Goal: Transaction & Acquisition: Purchase product/service

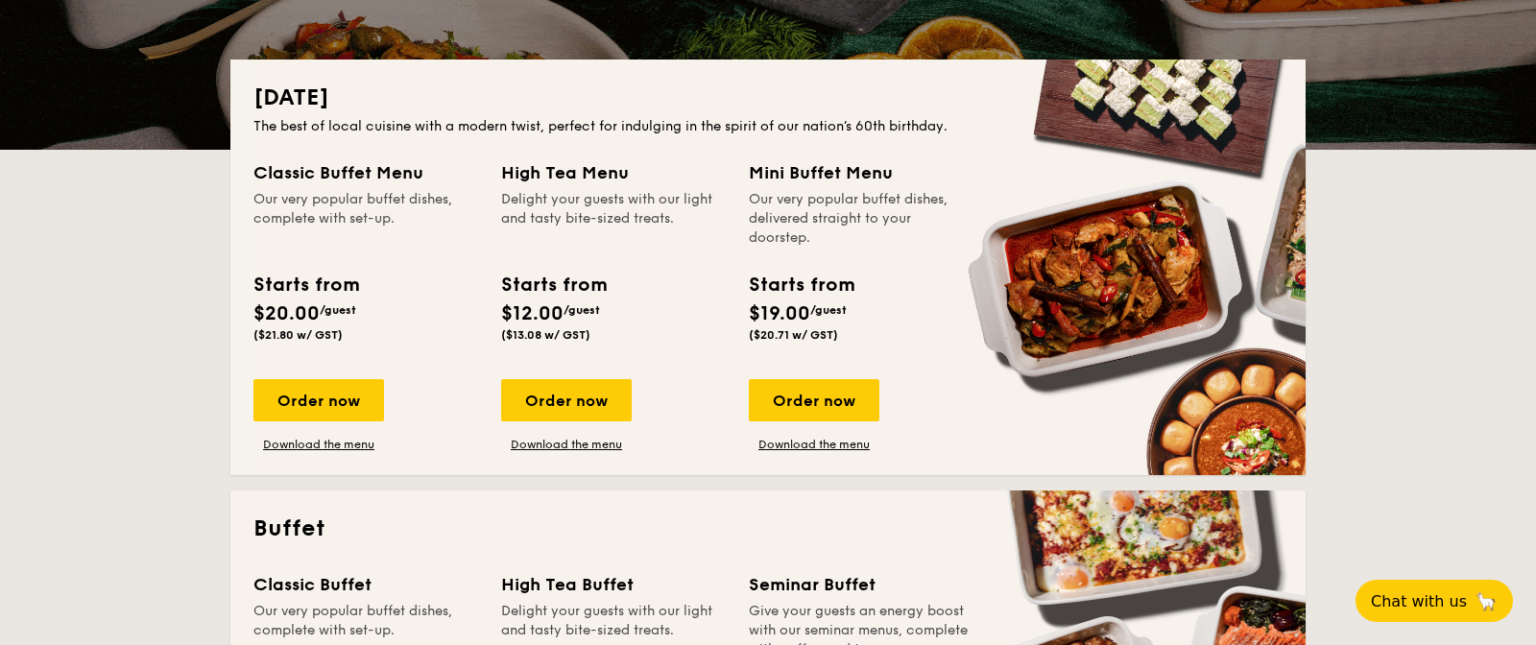
scroll to position [390, 0]
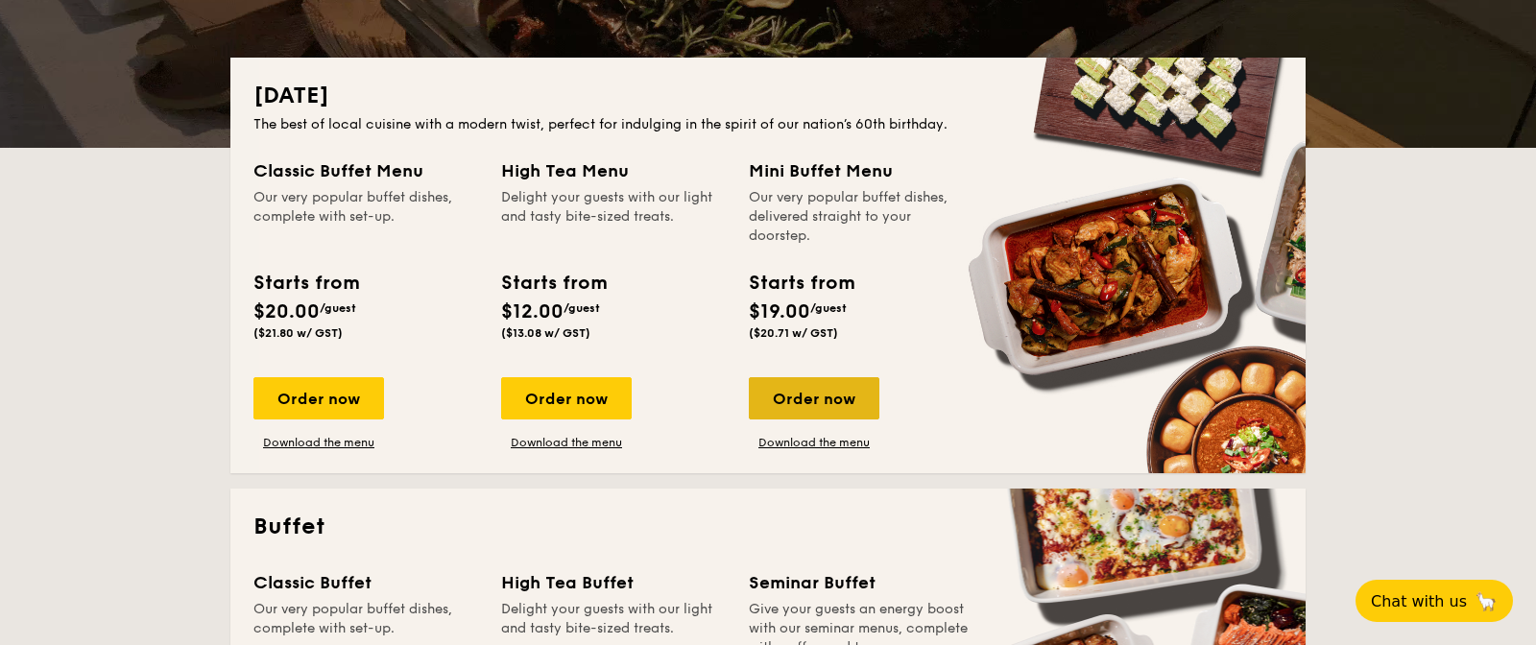
click at [784, 407] on div "Order now" at bounding box center [814, 398] width 131 height 42
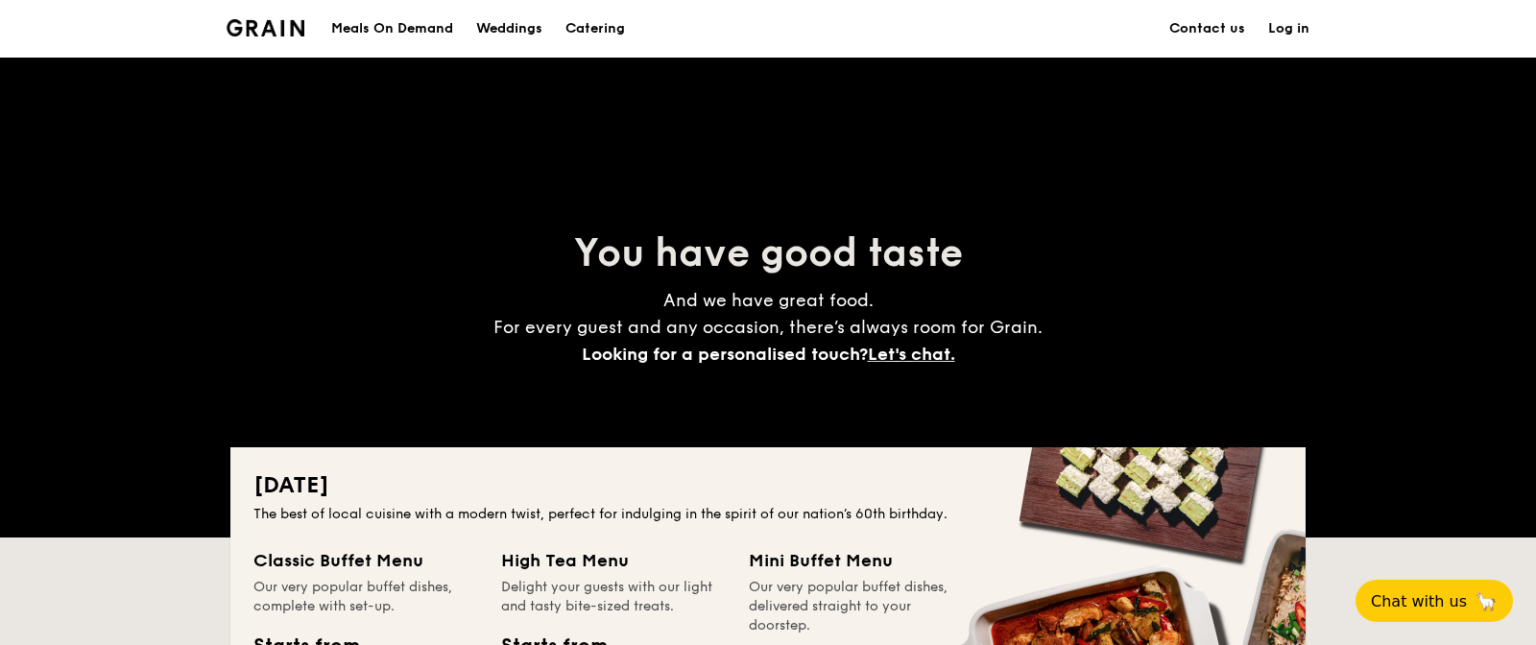
scroll to position [390, 0]
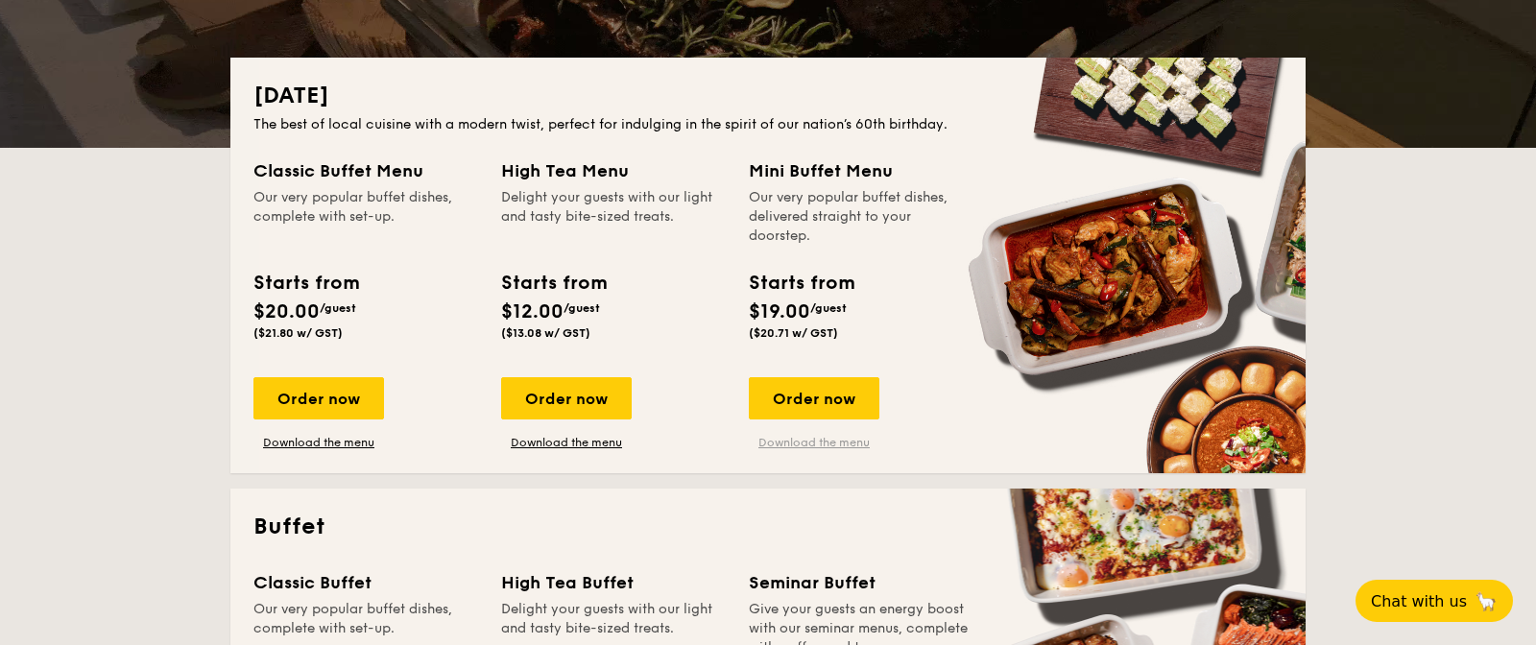
click at [749, 450] on link "Download the menu" at bounding box center [814, 442] width 131 height 15
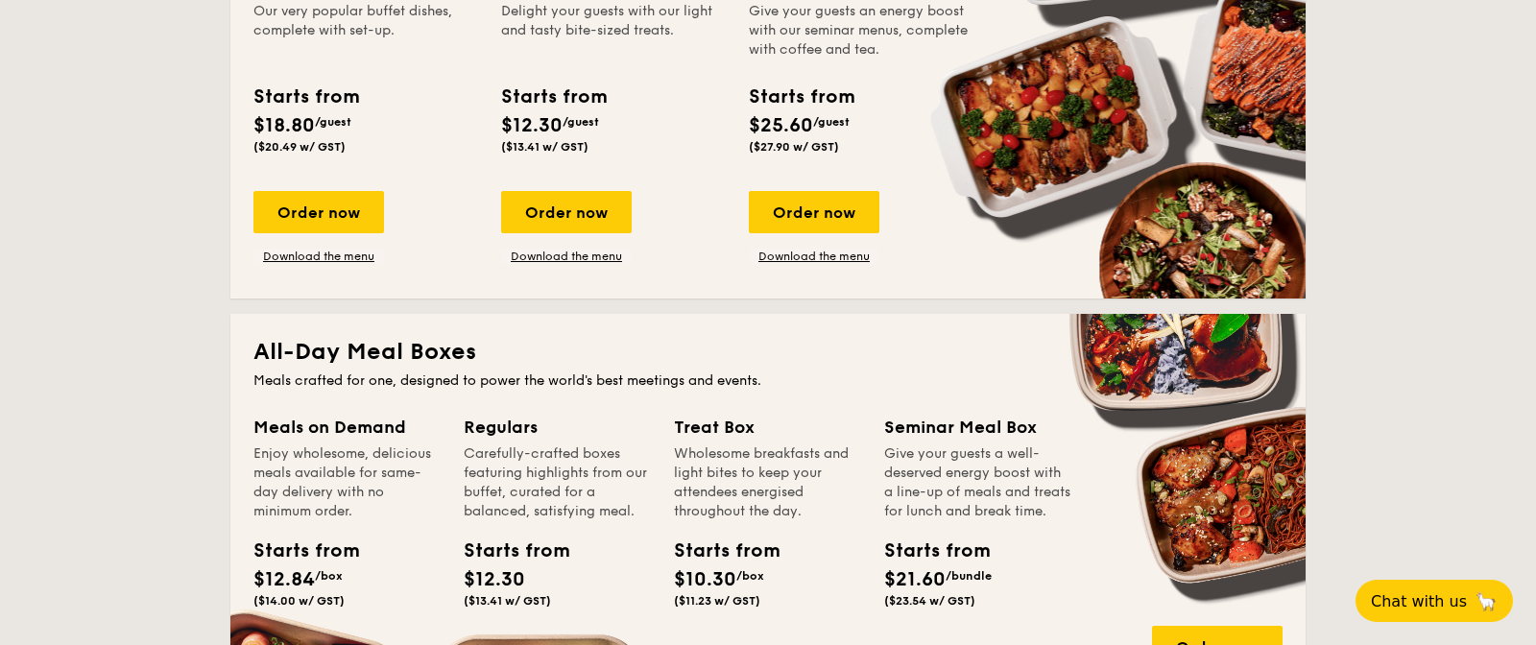
scroll to position [994, 0]
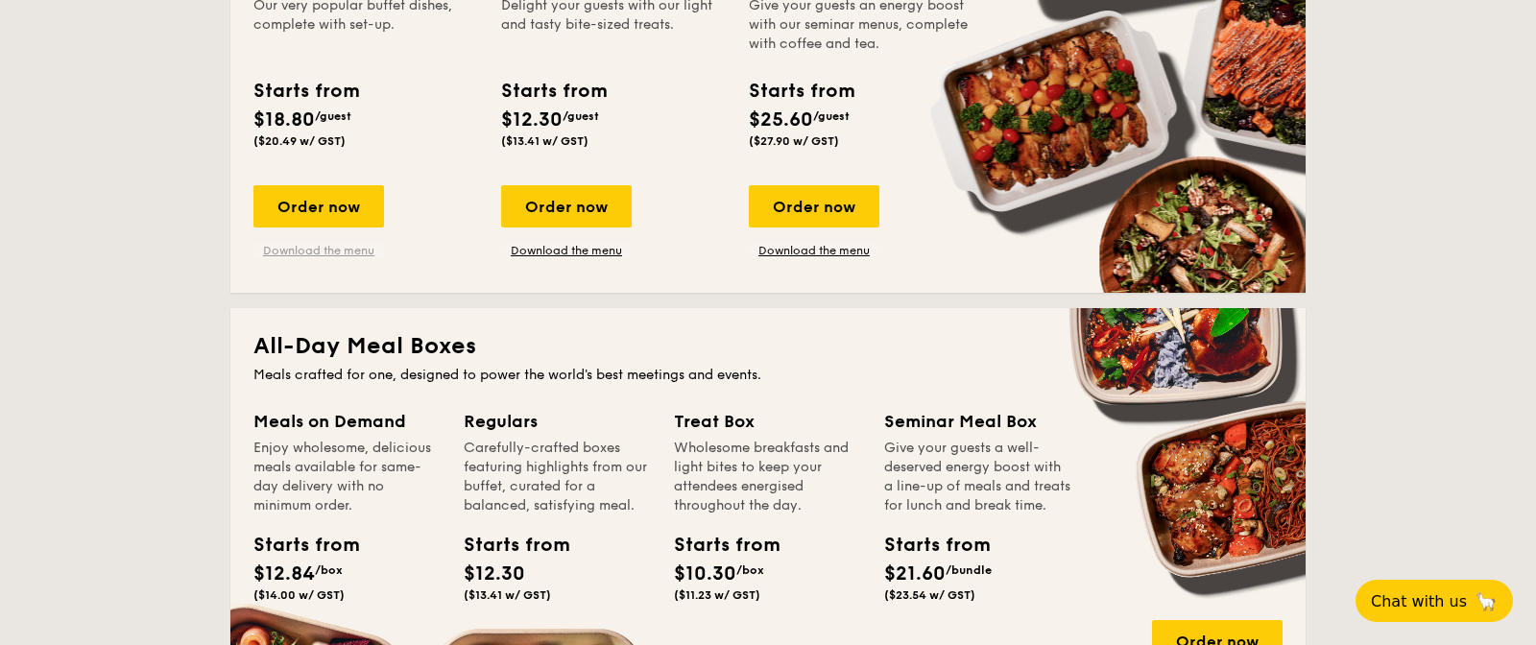
click at [253, 258] on link "Download the menu" at bounding box center [318, 250] width 131 height 15
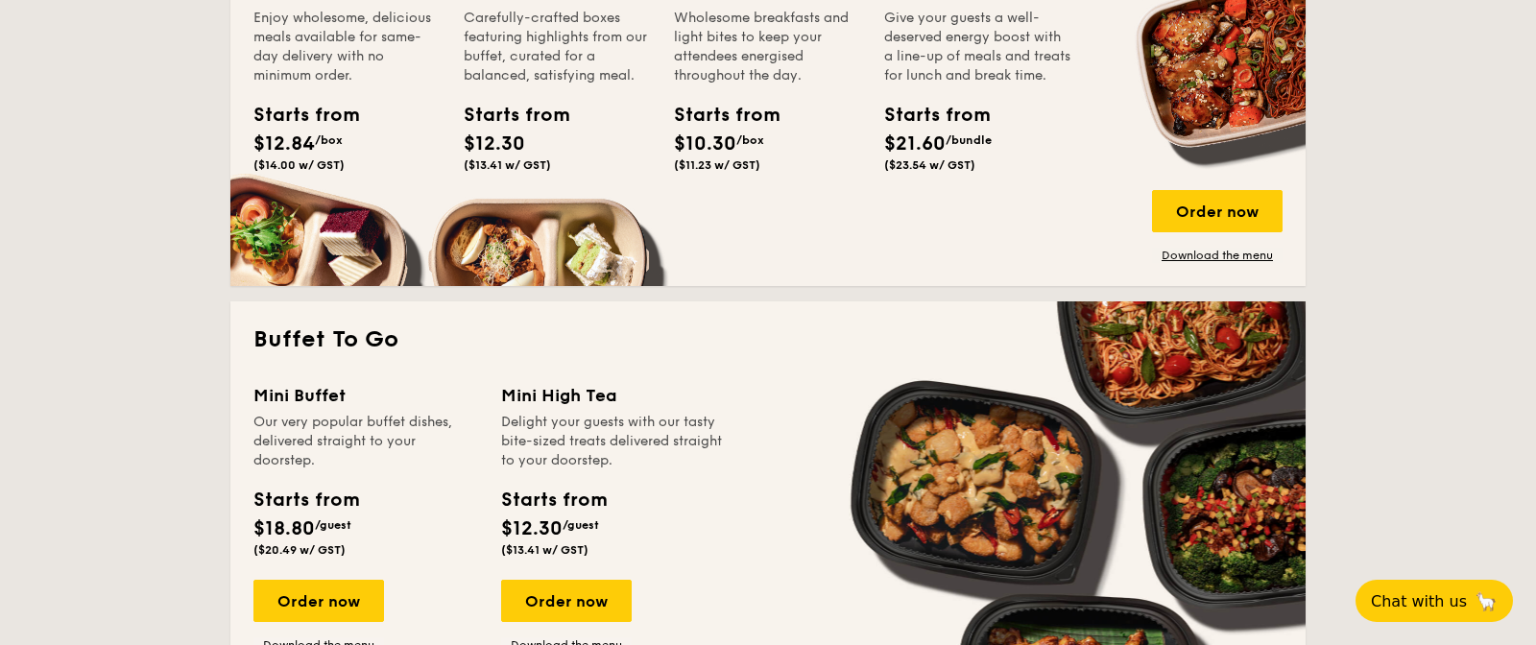
scroll to position [1577, 0]
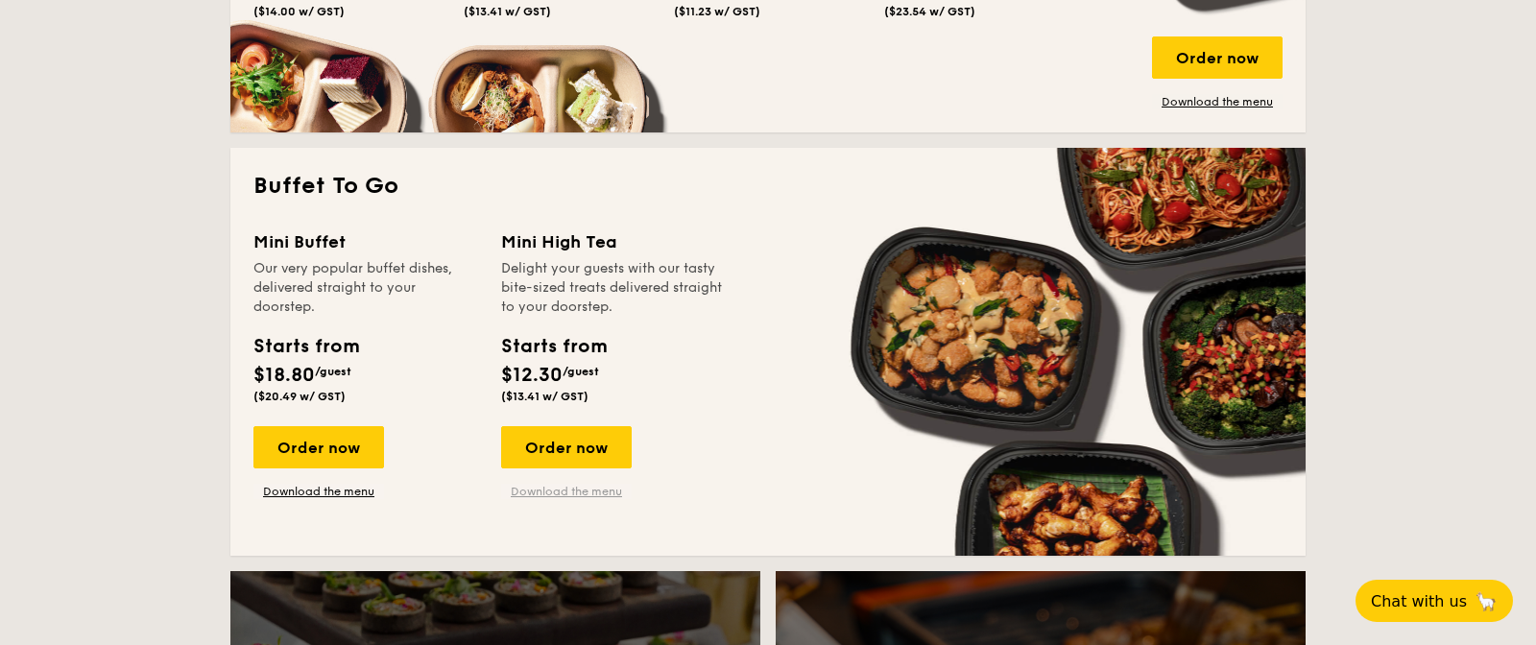
click at [507, 499] on link "Download the menu" at bounding box center [566, 491] width 131 height 15
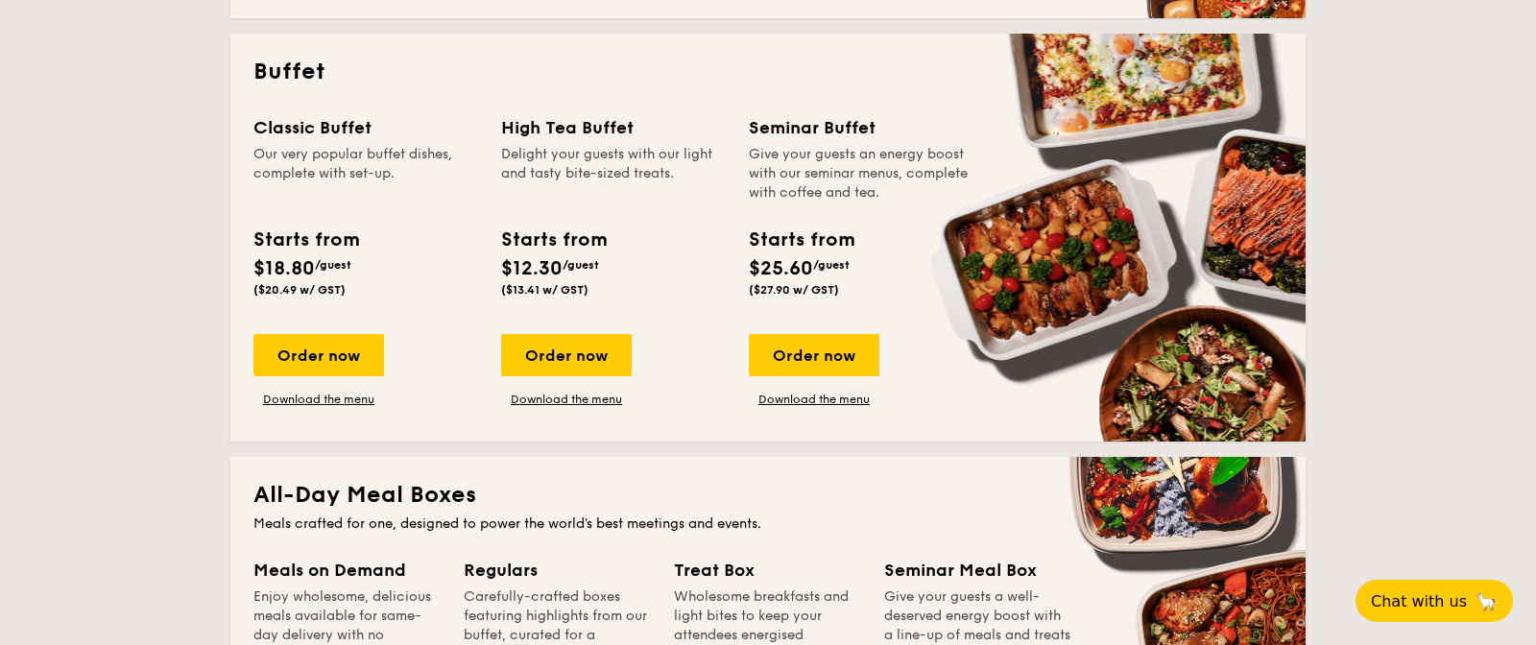
scroll to position [843, 0]
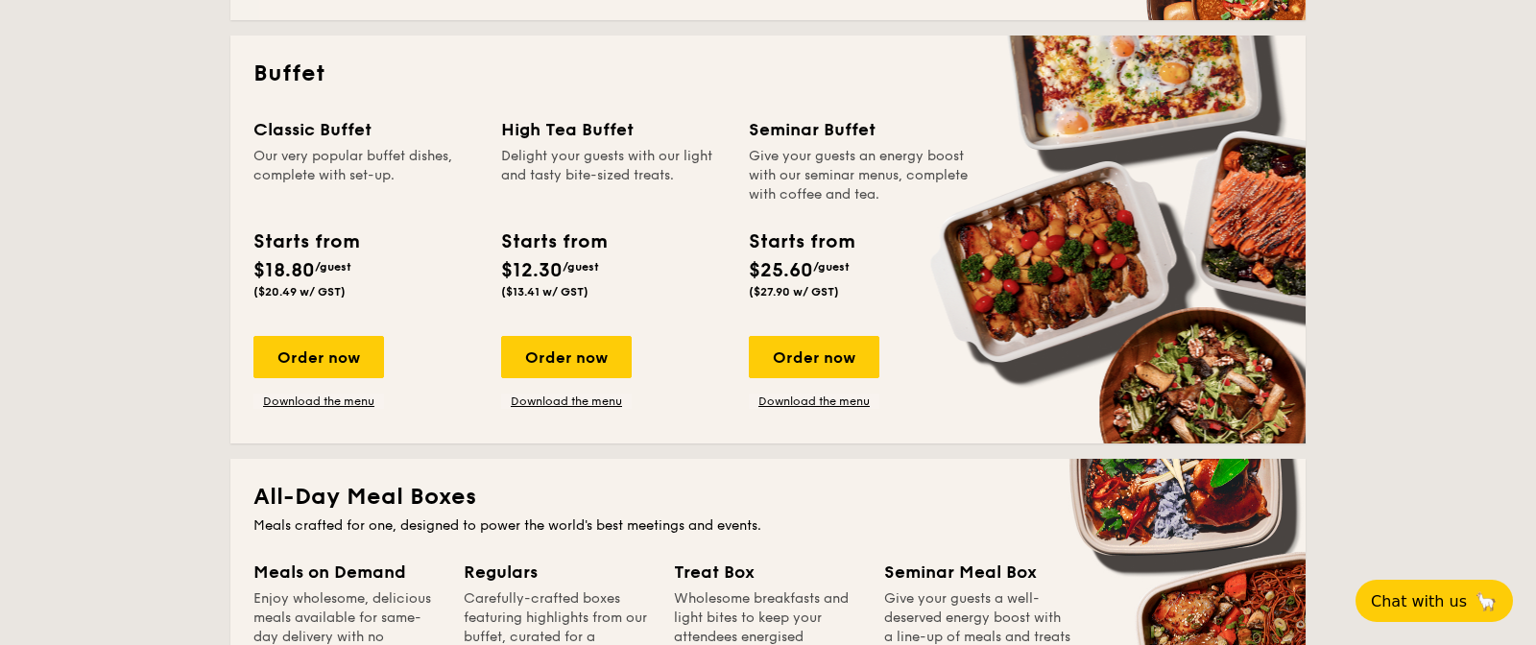
click at [1064, 301] on div "Classic Buffet Our very popular buffet dishes, complete with set-up. Starts fro…" at bounding box center [767, 268] width 1029 height 304
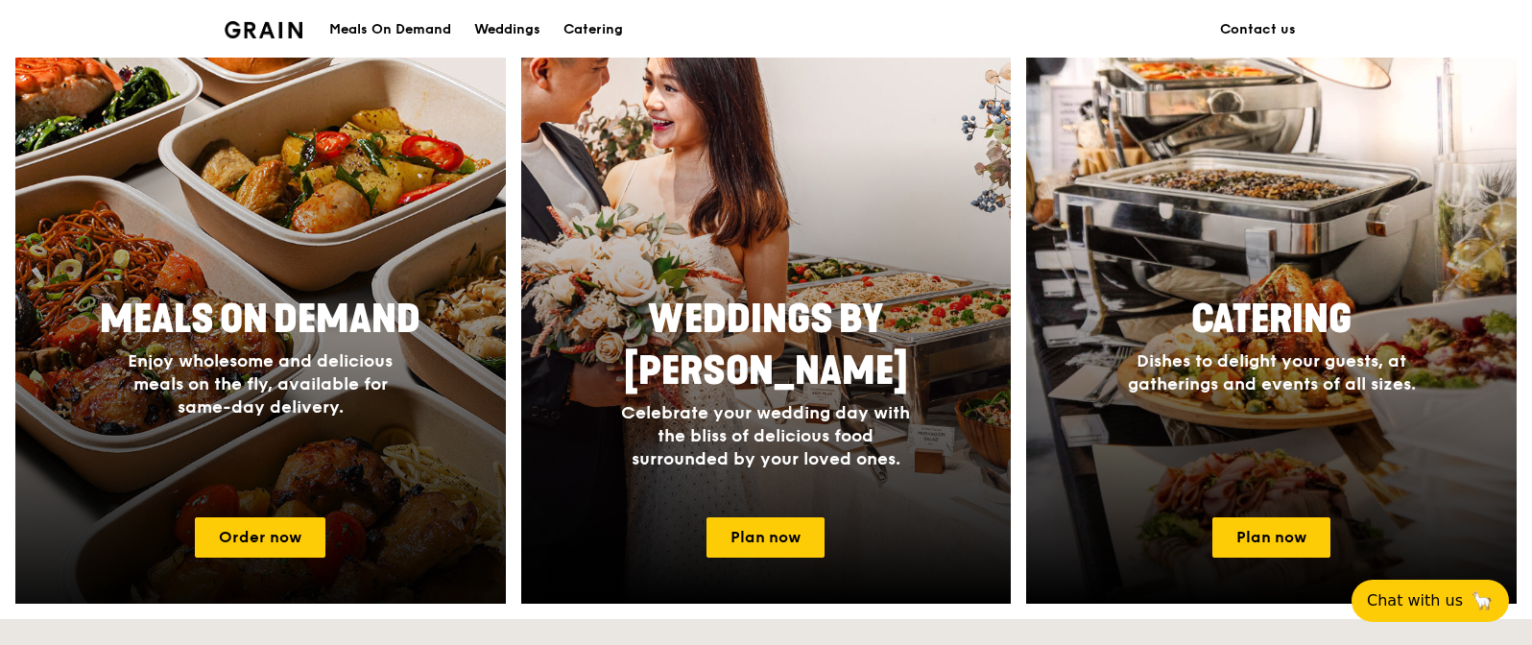
scroll to position [798, 0]
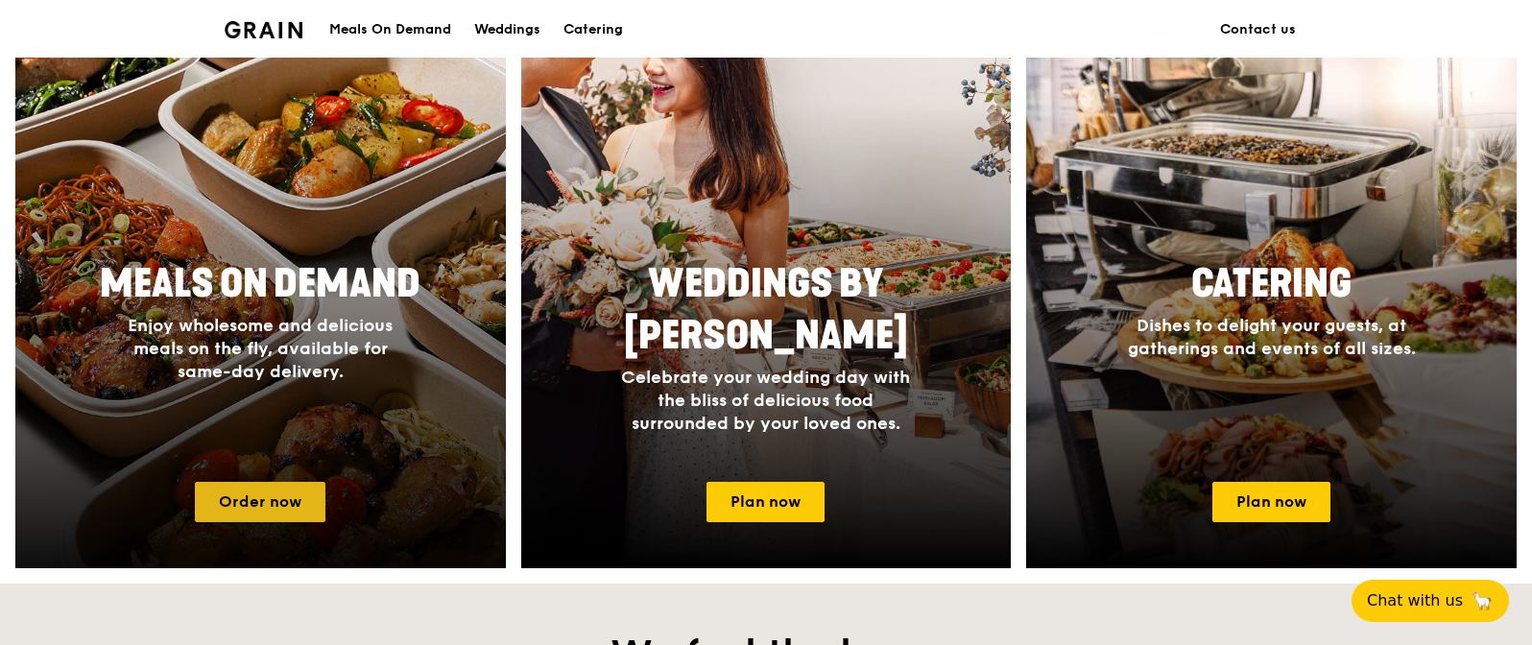
click at [270, 522] on link "Order now" at bounding box center [260, 502] width 131 height 40
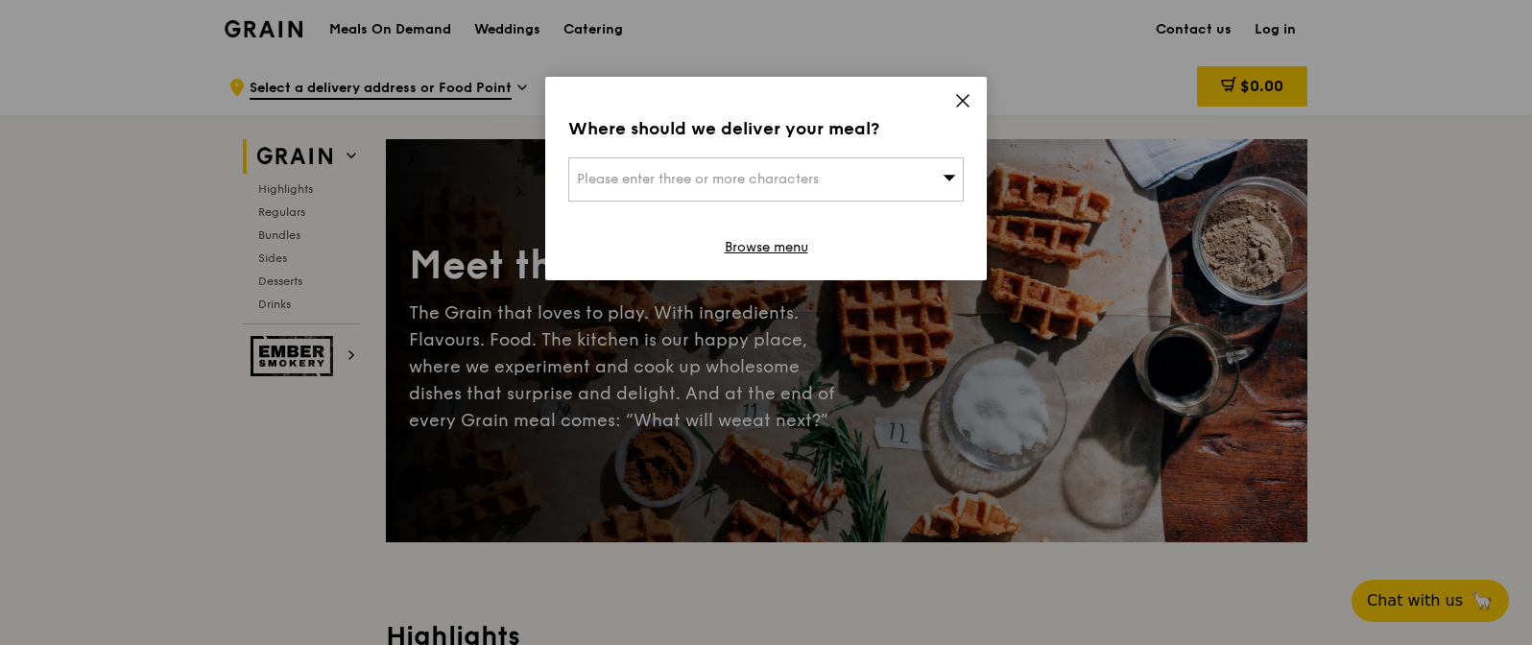
click at [943, 184] on icon at bounding box center [949, 177] width 13 height 14
click at [957, 109] on icon at bounding box center [962, 100] width 17 height 17
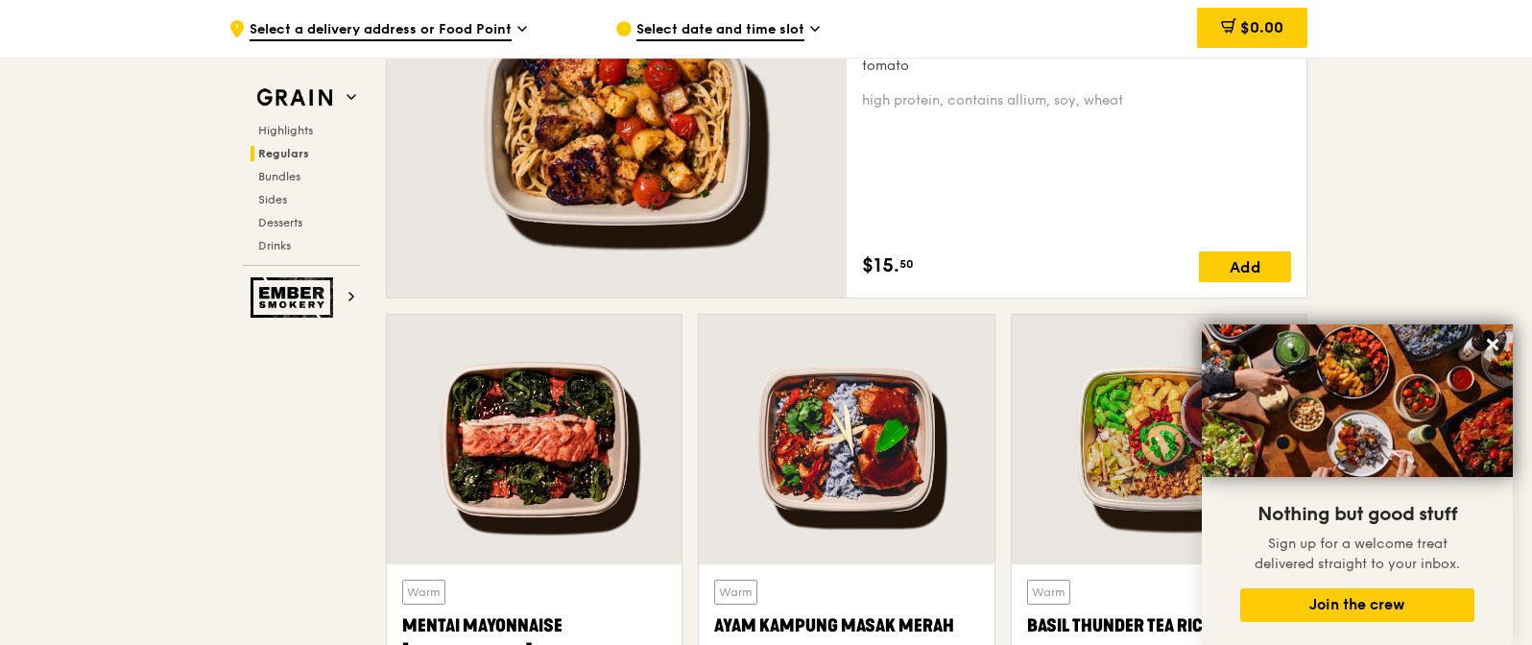
scroll to position [1512, 0]
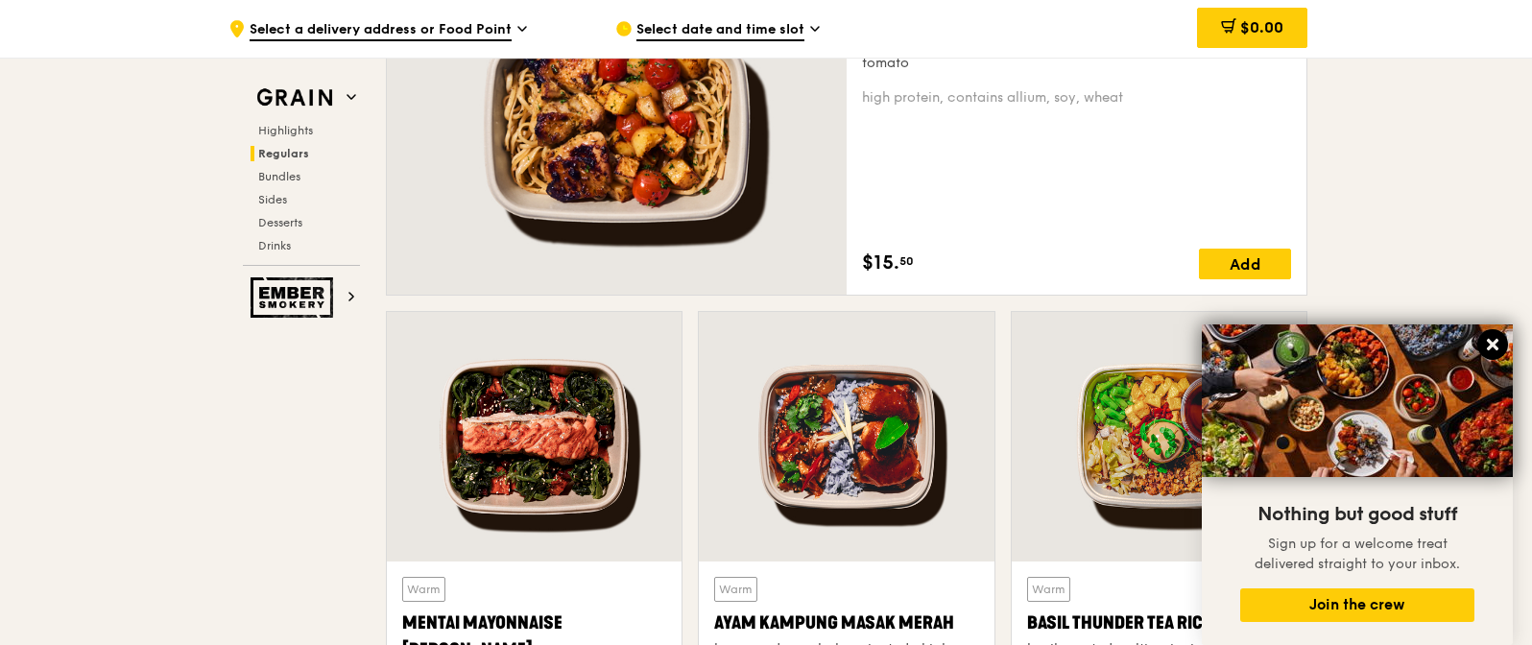
click at [1489, 340] on icon at bounding box center [1493, 345] width 12 height 12
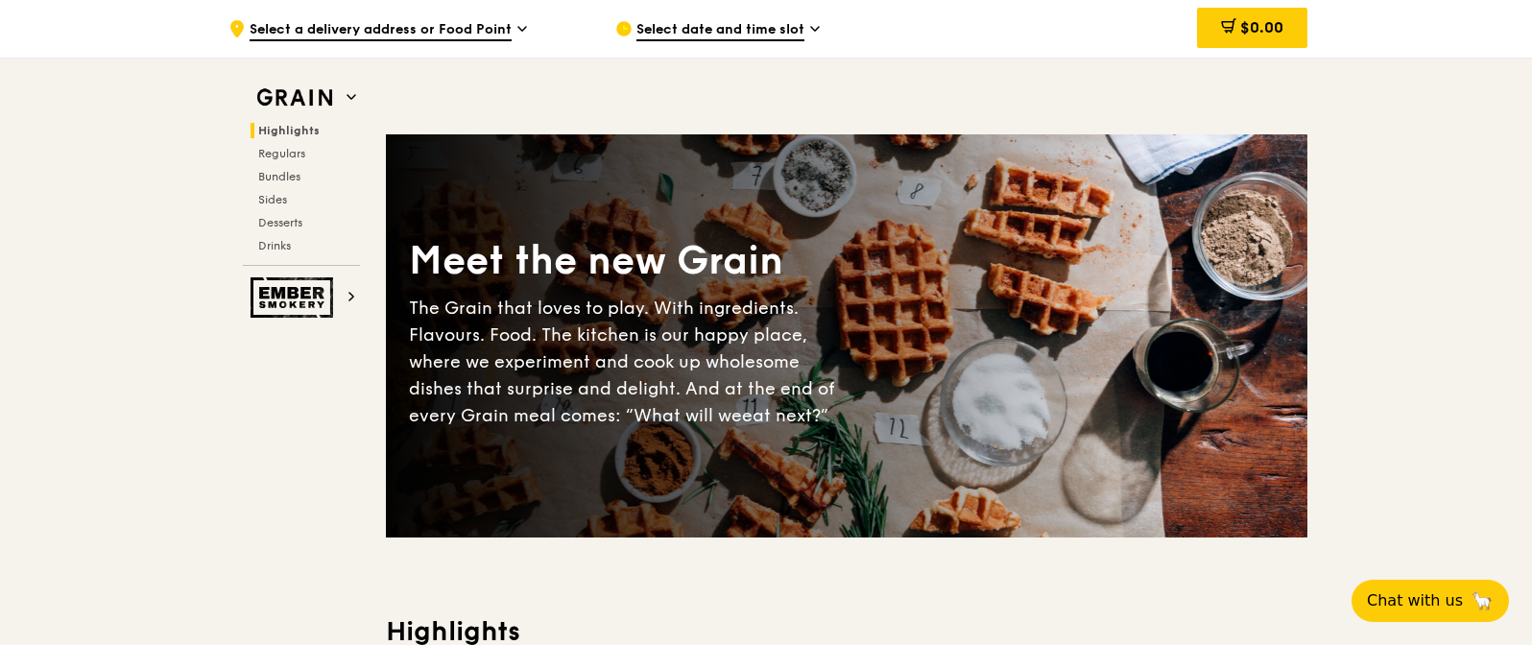
scroll to position [0, 0]
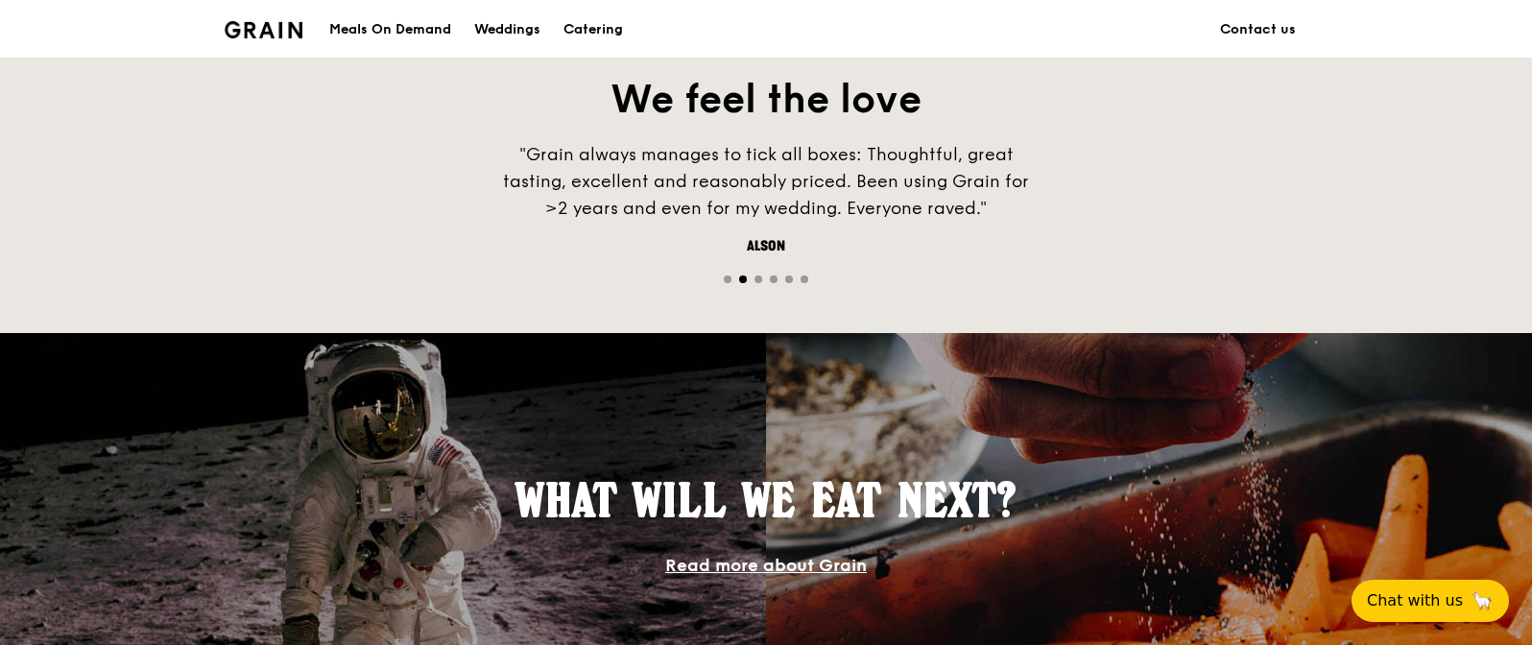
scroll to position [1216, 0]
